Goal: Transaction & Acquisition: Obtain resource

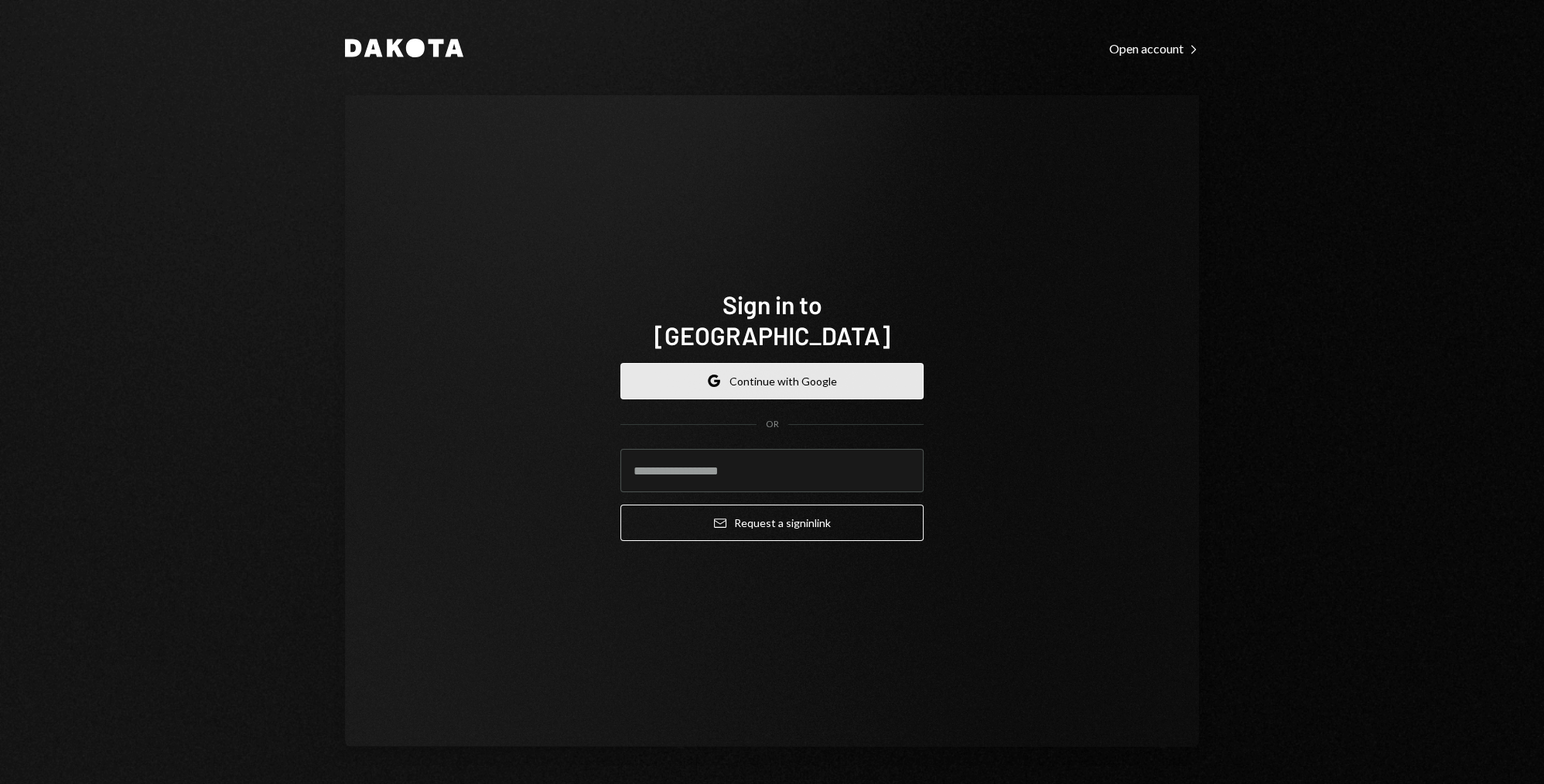
click at [849, 363] on button "Google Continue with Google" at bounding box center [772, 380] width 304 height 36
click at [785, 363] on button "Google Continue with Google" at bounding box center [772, 380] width 304 height 36
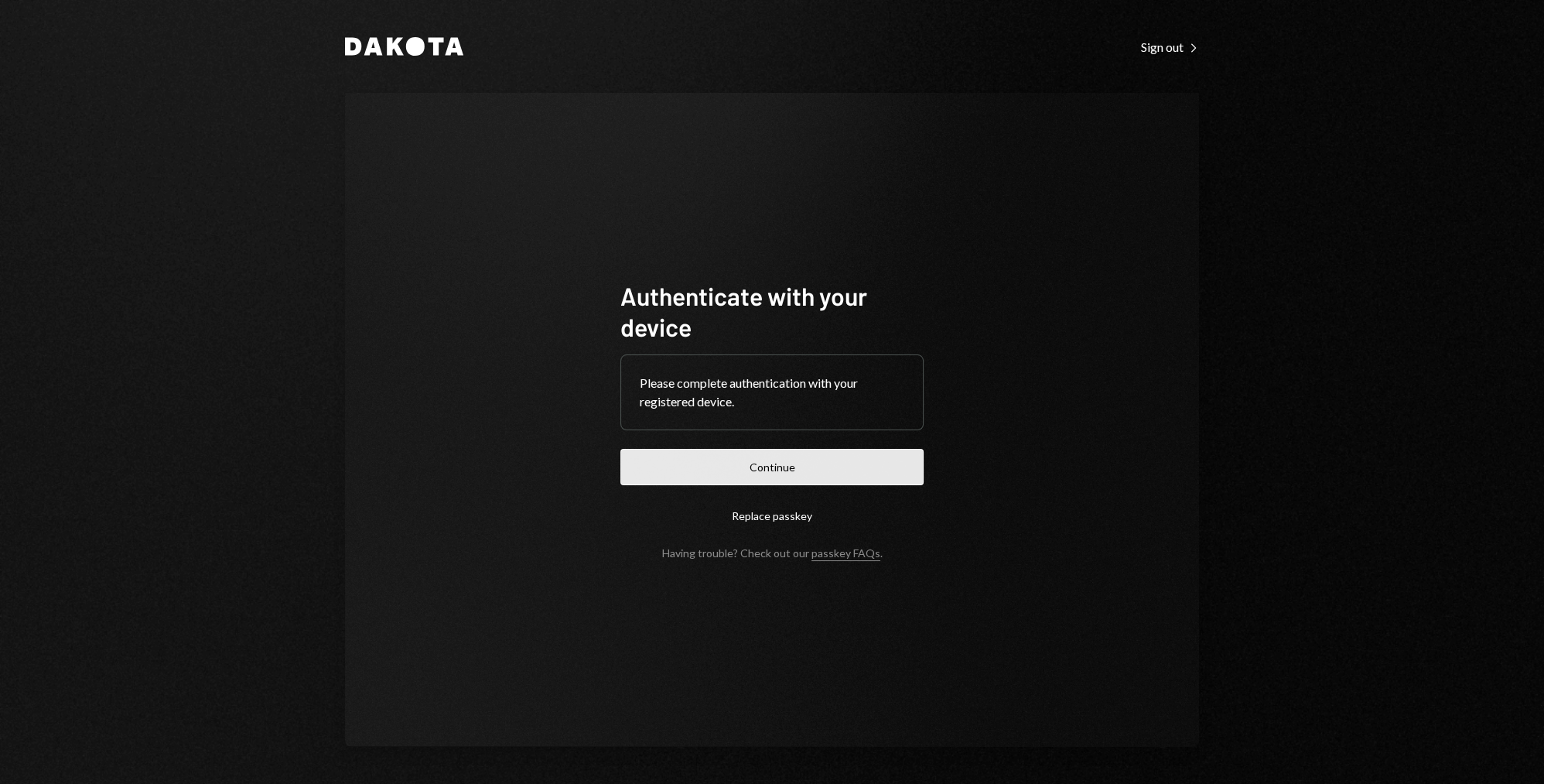
click at [796, 477] on button "Continue" at bounding box center [772, 467] width 304 height 36
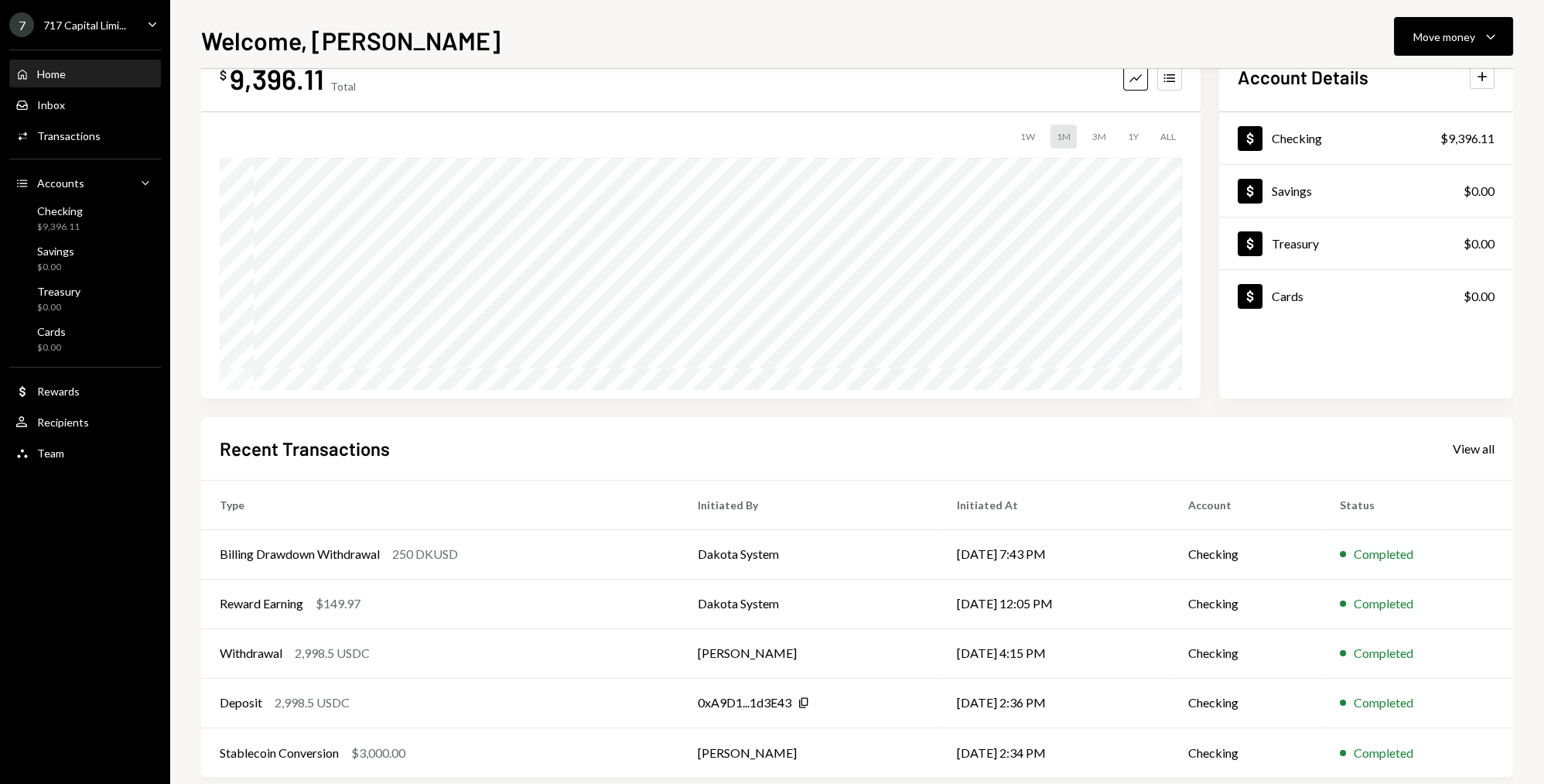
scroll to position [69, 0]
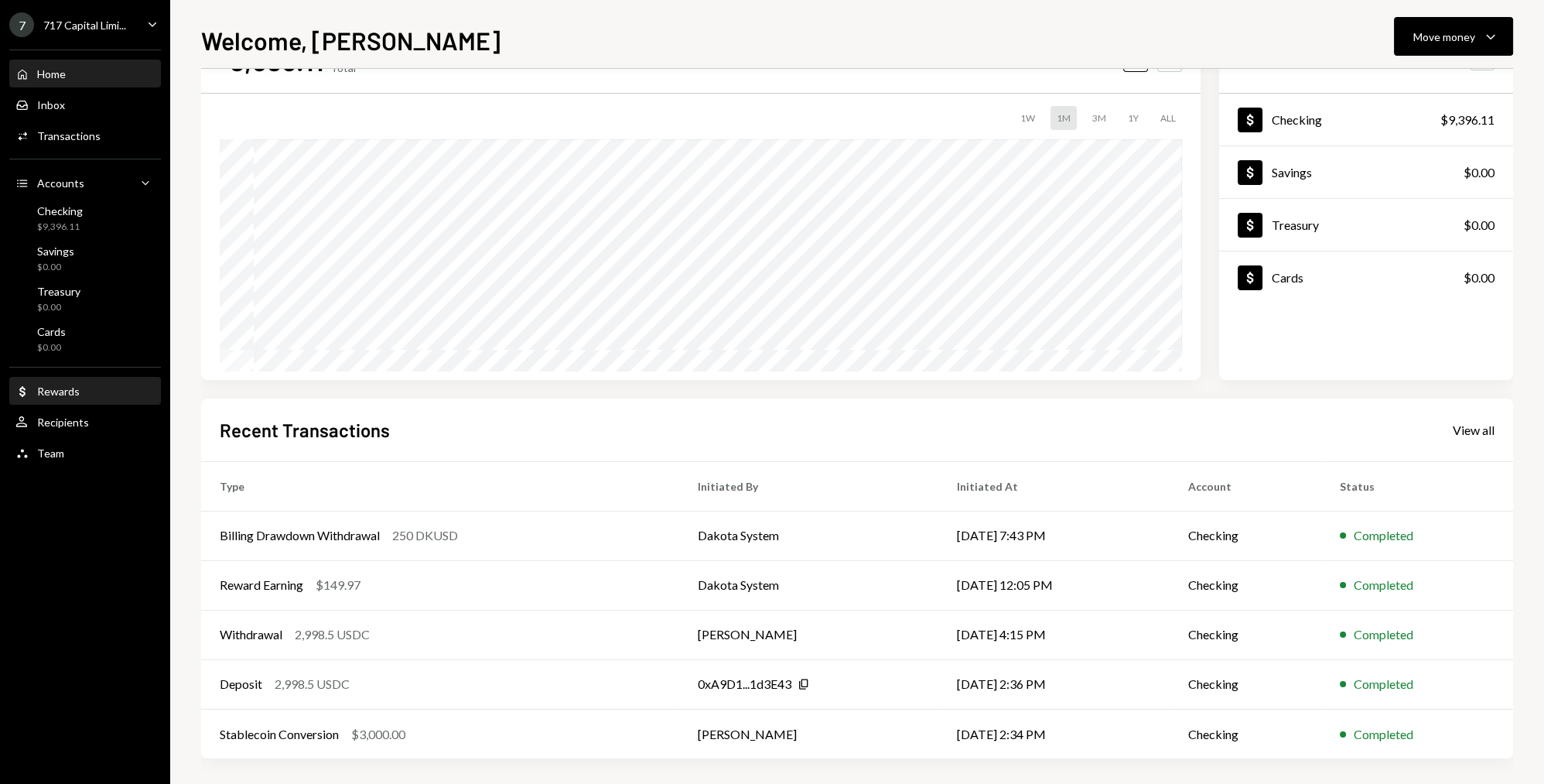
click at [88, 398] on div "Dollar Rewards" at bounding box center [85, 392] width 139 height 26
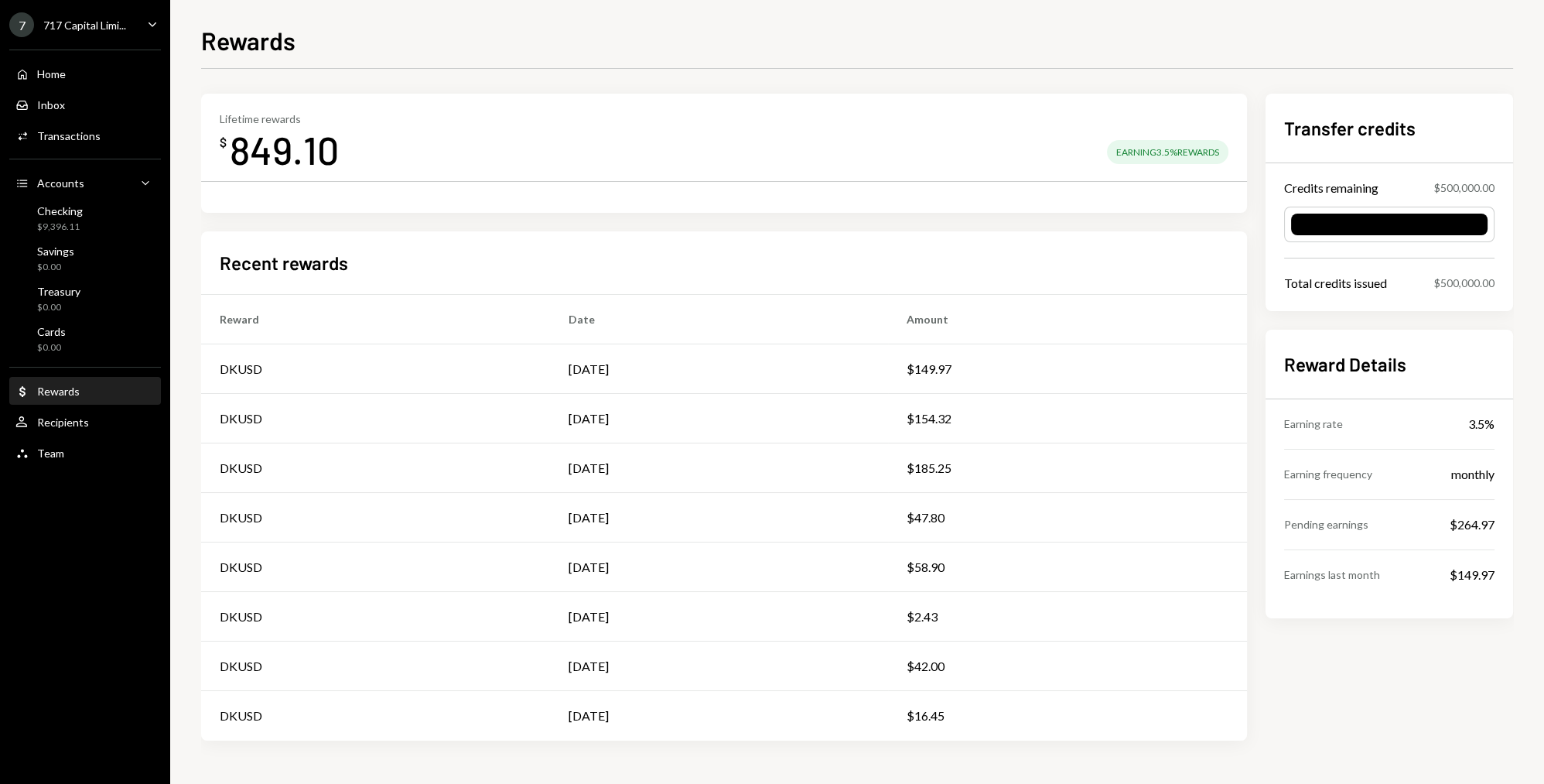
click at [506, 224] on div "Lifetime rewards $ 849.10 Earning 3.5% Rewards Recent rewards Reward Date Amoun…" at bounding box center [724, 417] width 1046 height 647
click at [87, 227] on div "Checking $9,396.11" at bounding box center [85, 219] width 139 height 30
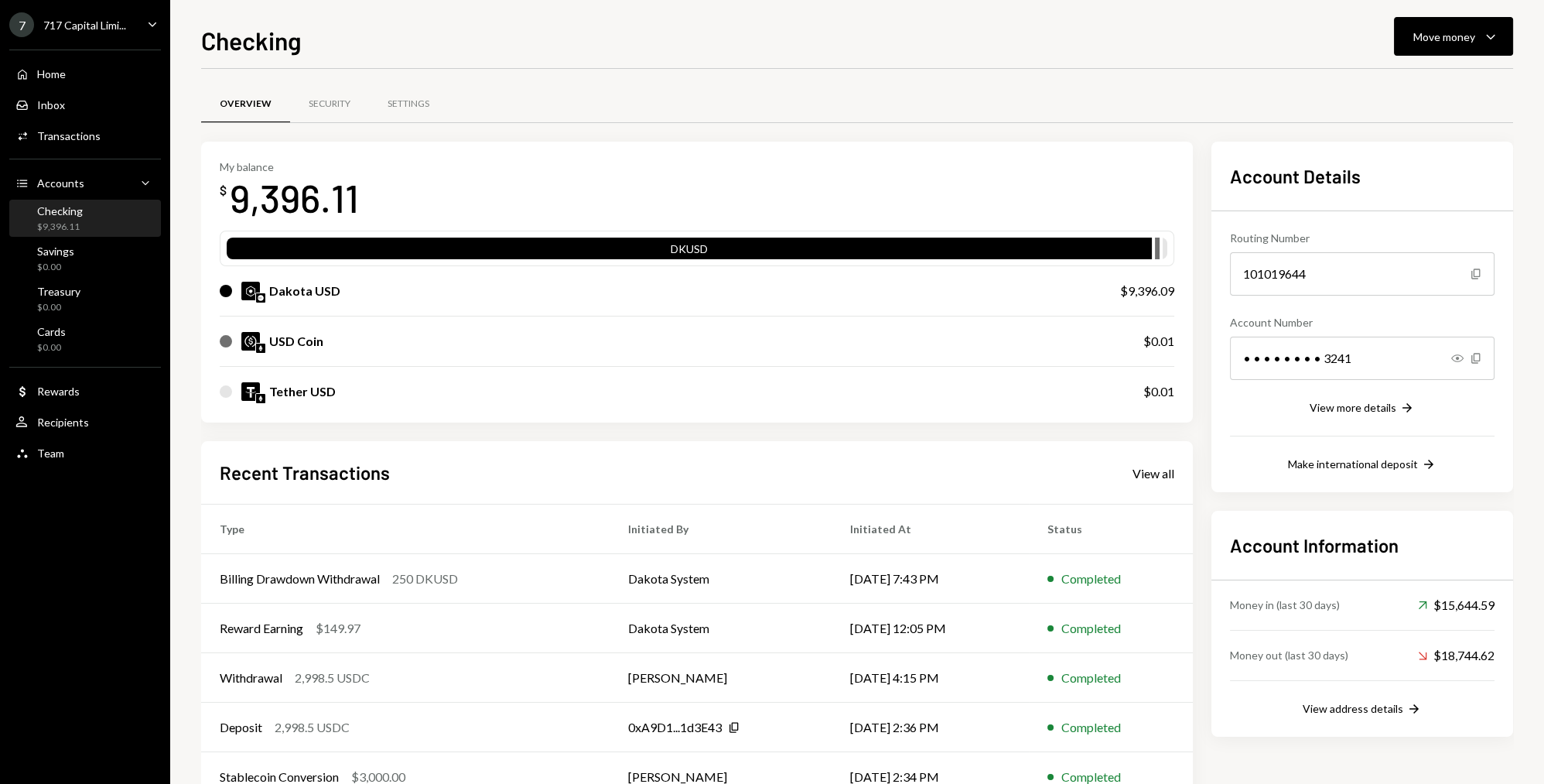
click at [761, 132] on div "Overview Security Settings" at bounding box center [857, 113] width 1313 height 57
click at [617, 127] on div "Overview Security Settings" at bounding box center [857, 113] width 1313 height 57
click at [616, 127] on div "Overview Security Settings" at bounding box center [857, 113] width 1313 height 57
click at [606, 123] on div "Overview Security Settings" at bounding box center [857, 113] width 1313 height 57
click at [612, 126] on div "Overview Security Settings" at bounding box center [857, 113] width 1313 height 57
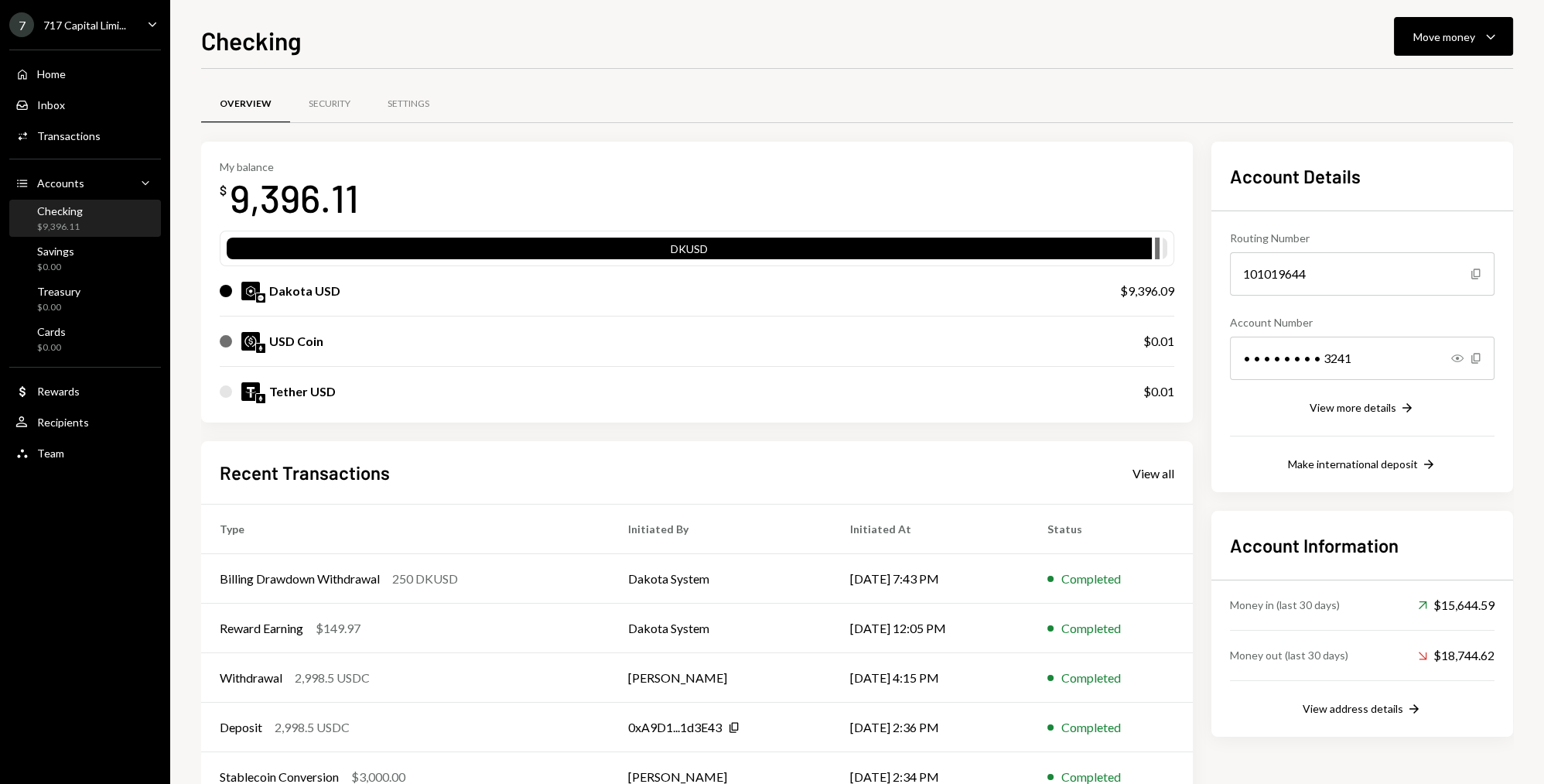
click at [99, 16] on div "7 717 Capital Limi..." at bounding box center [68, 24] width 117 height 25
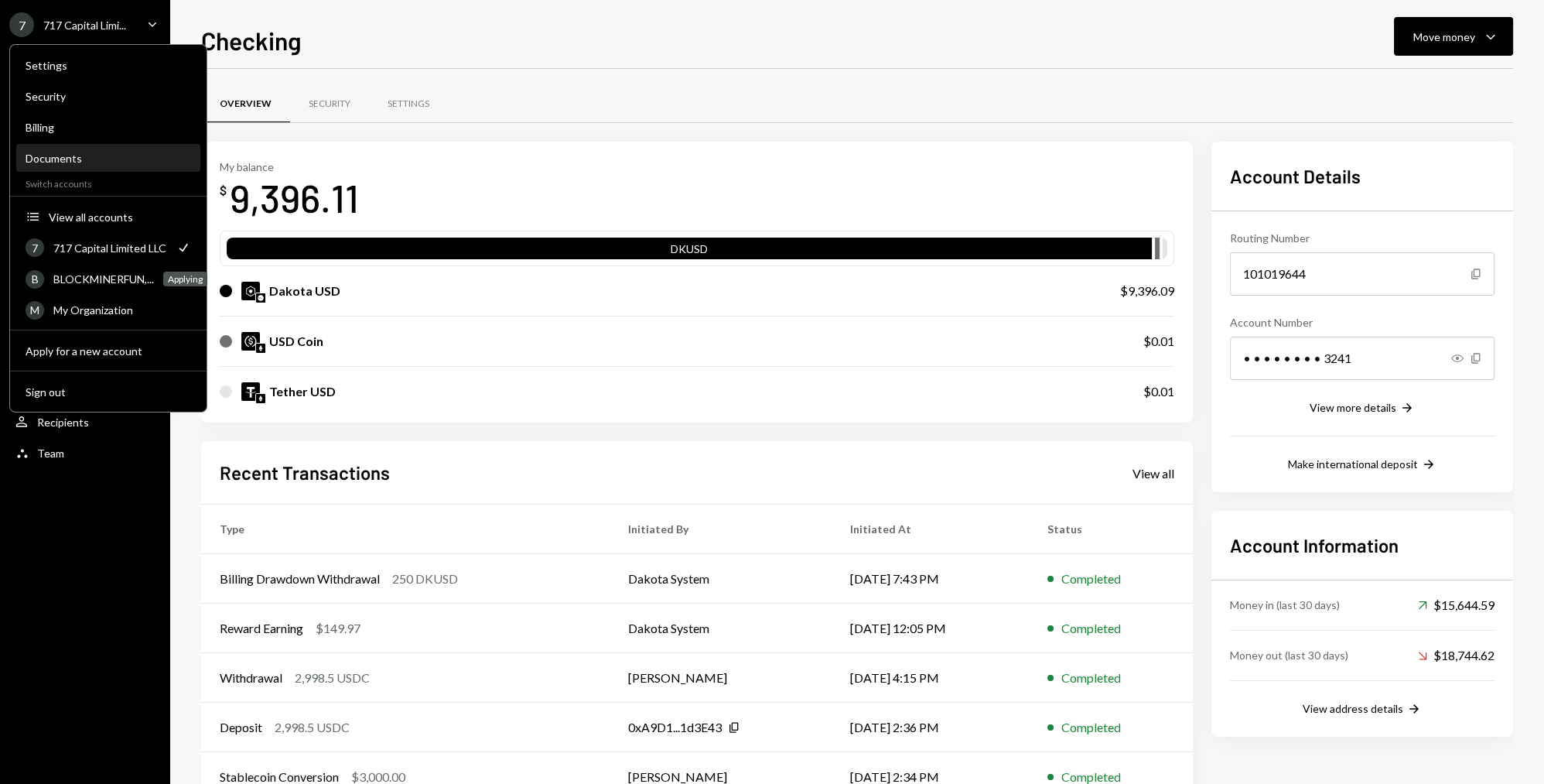
click at [78, 152] on div "Documents" at bounding box center [108, 158] width 166 height 13
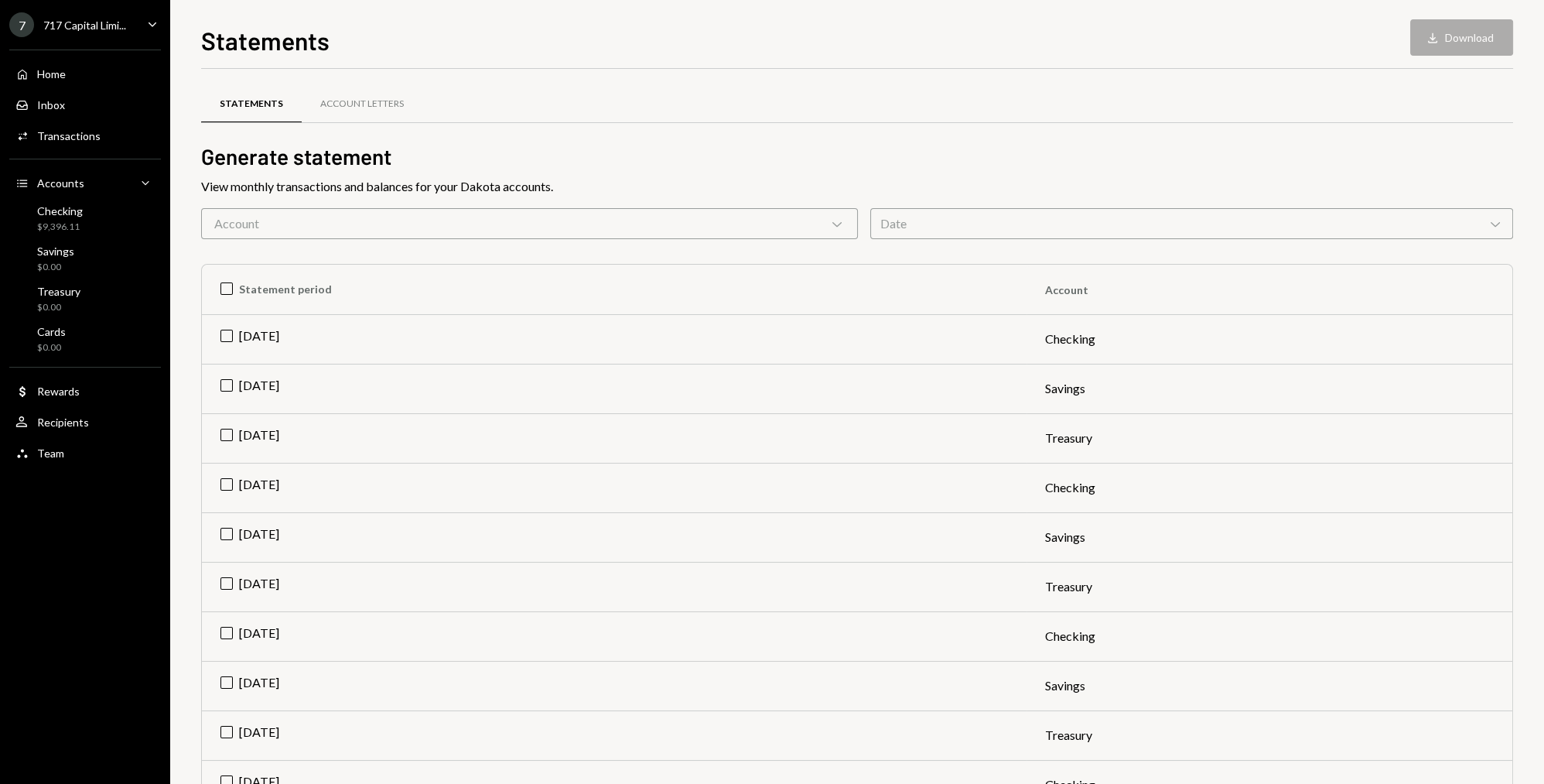
click at [391, 235] on div "Account Chevron Down" at bounding box center [529, 223] width 657 height 31
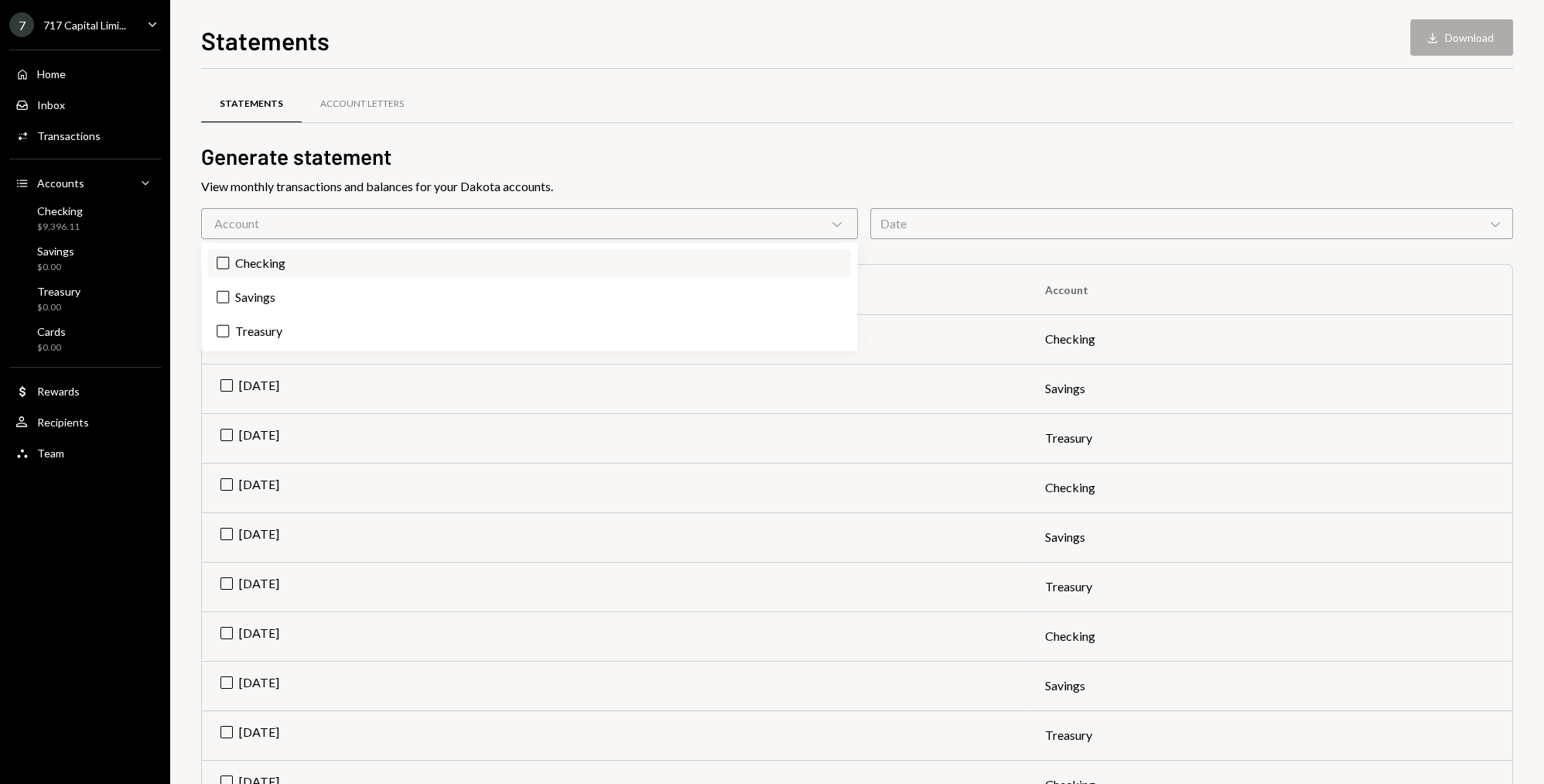
click at [283, 268] on label "Checking" at bounding box center [529, 263] width 643 height 28
click at [229, 268] on button "Checking" at bounding box center [222, 262] width 12 height 12
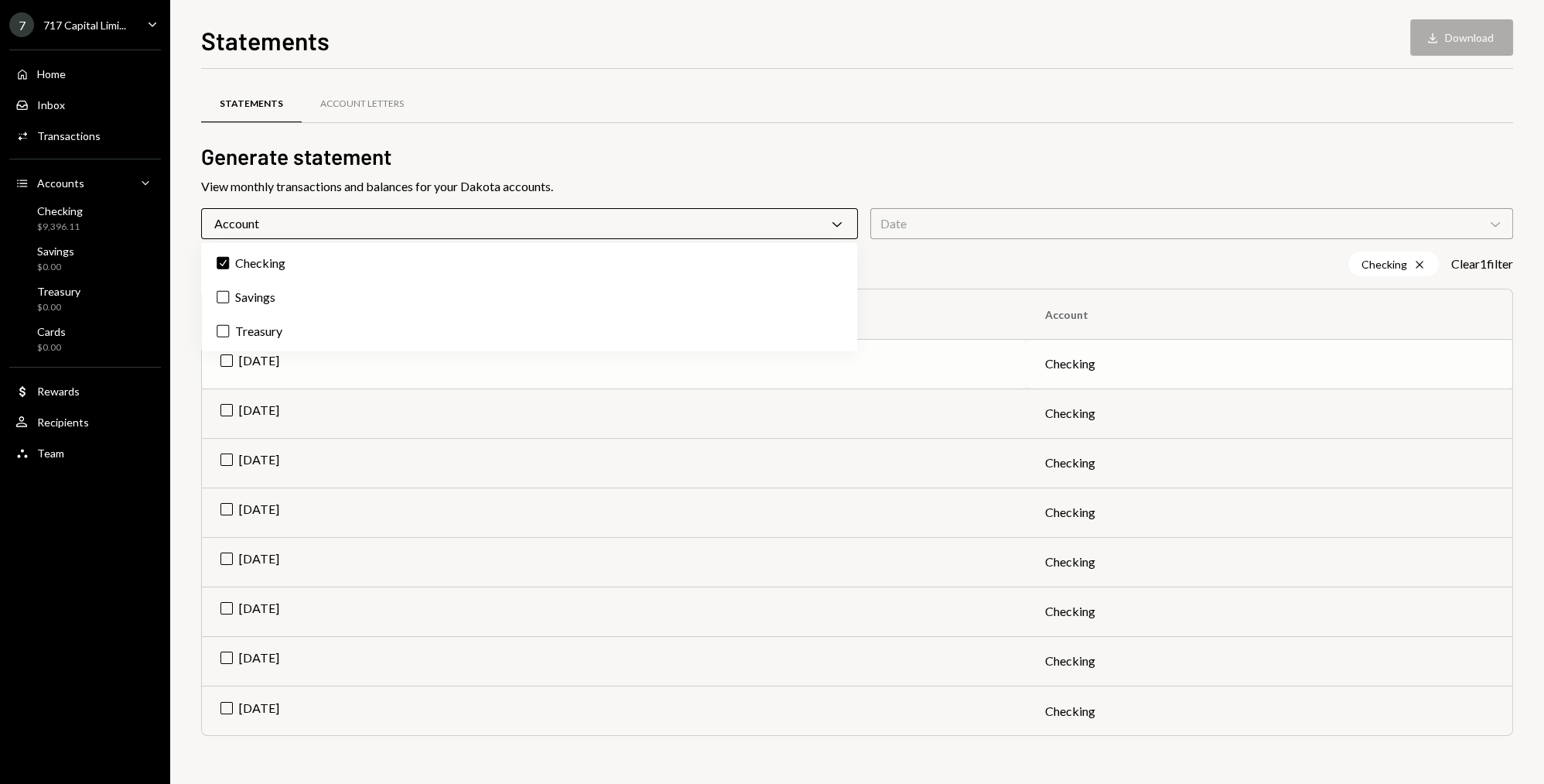
click at [228, 359] on td "[DATE]" at bounding box center [614, 363] width 825 height 49
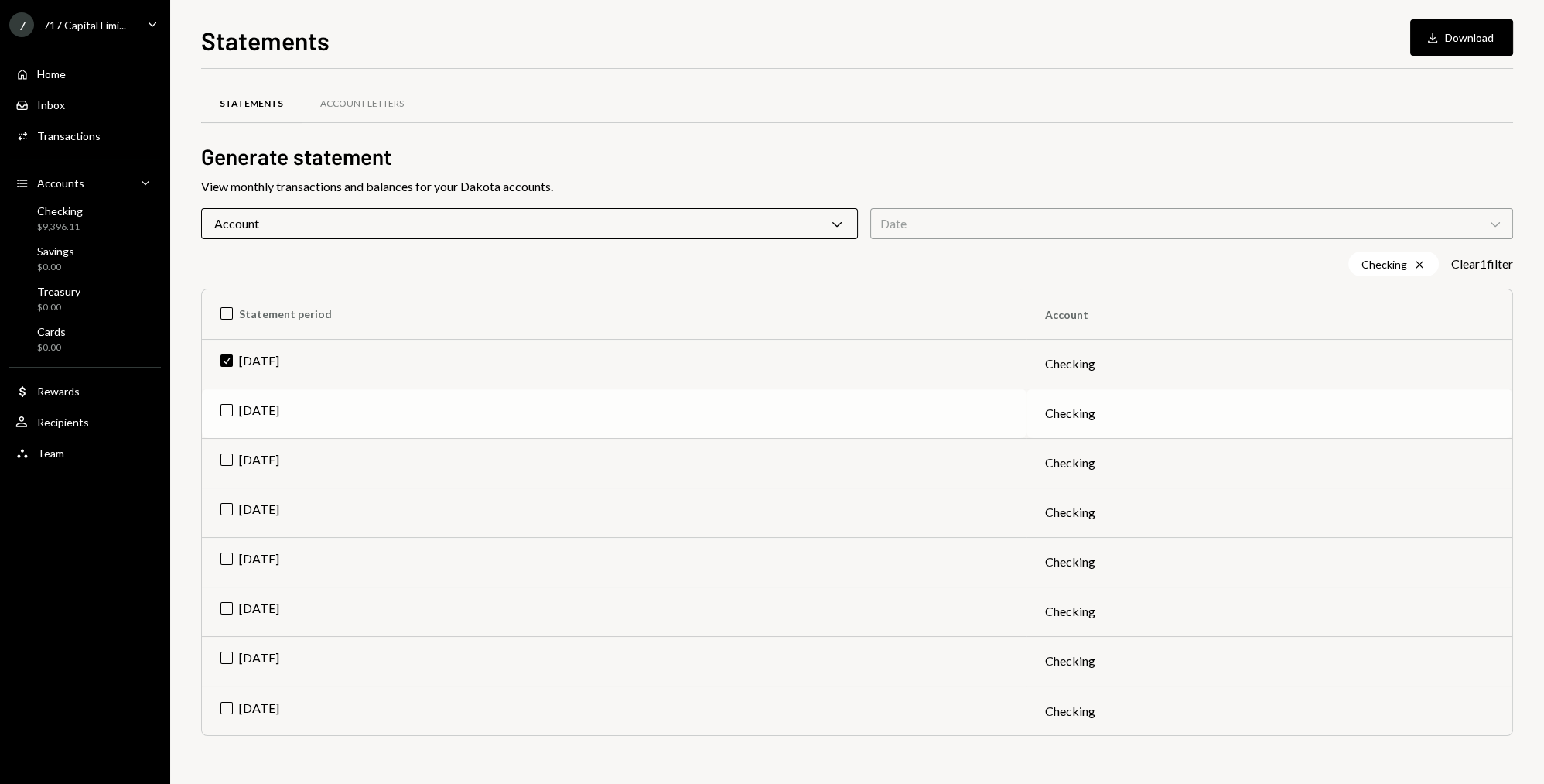
click at [229, 413] on td "[DATE]" at bounding box center [614, 413] width 825 height 49
click at [223, 459] on td "[DATE]" at bounding box center [614, 462] width 825 height 49
click at [229, 509] on td "[DATE]" at bounding box center [614, 512] width 825 height 49
click at [228, 556] on td "[DATE]" at bounding box center [614, 561] width 825 height 49
click at [227, 611] on td "[DATE]" at bounding box center [614, 611] width 825 height 49
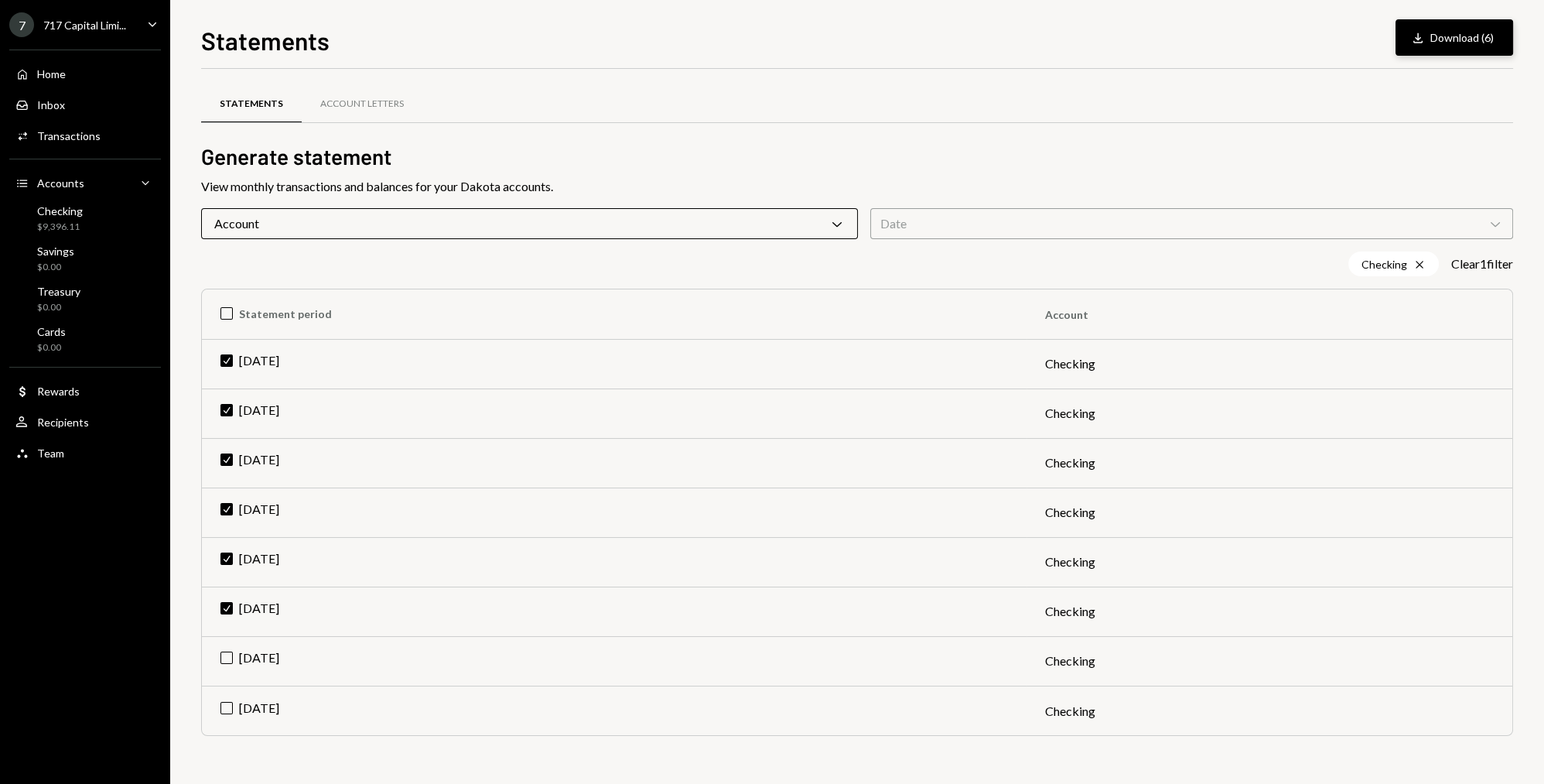
click at [1473, 47] on button "Download Download (6)" at bounding box center [1454, 37] width 118 height 36
